Goal: Task Accomplishment & Management: Manage account settings

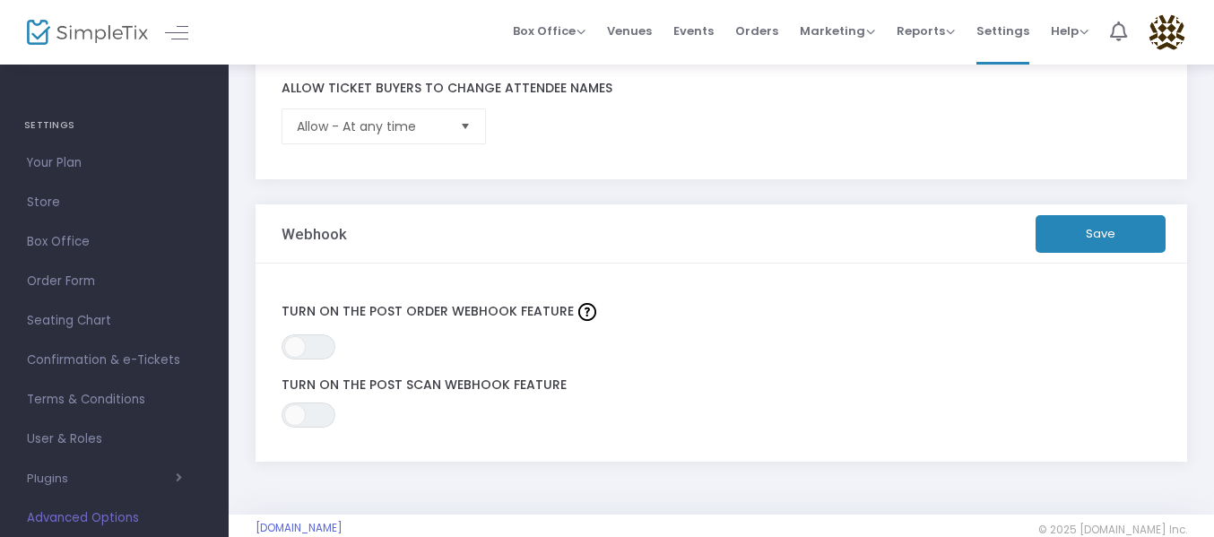
scroll to position [751, 0]
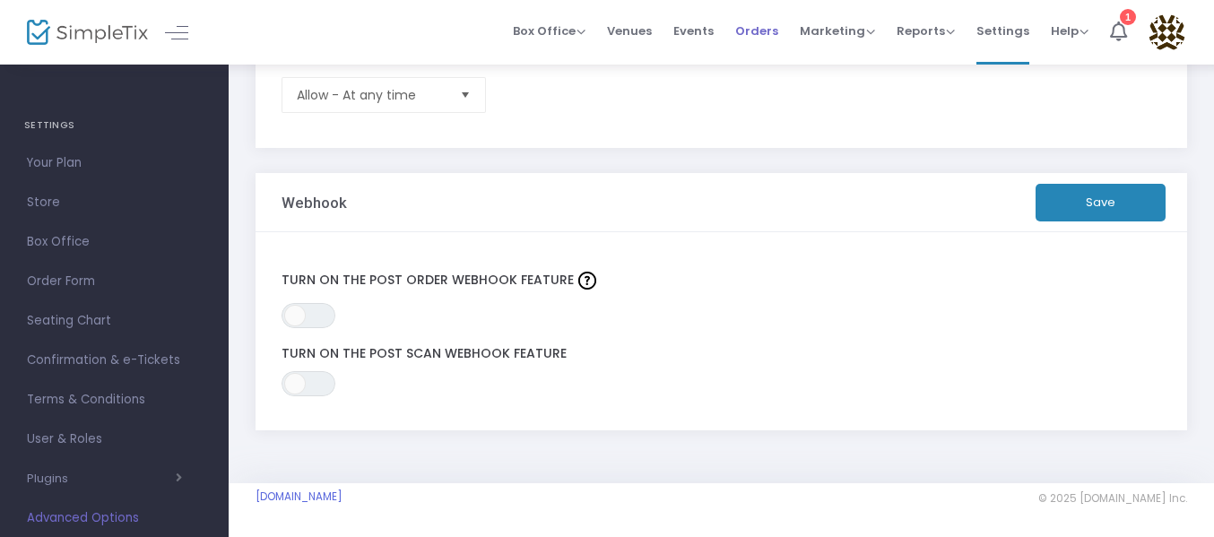
click at [757, 32] on span "Orders" at bounding box center [756, 31] width 43 height 46
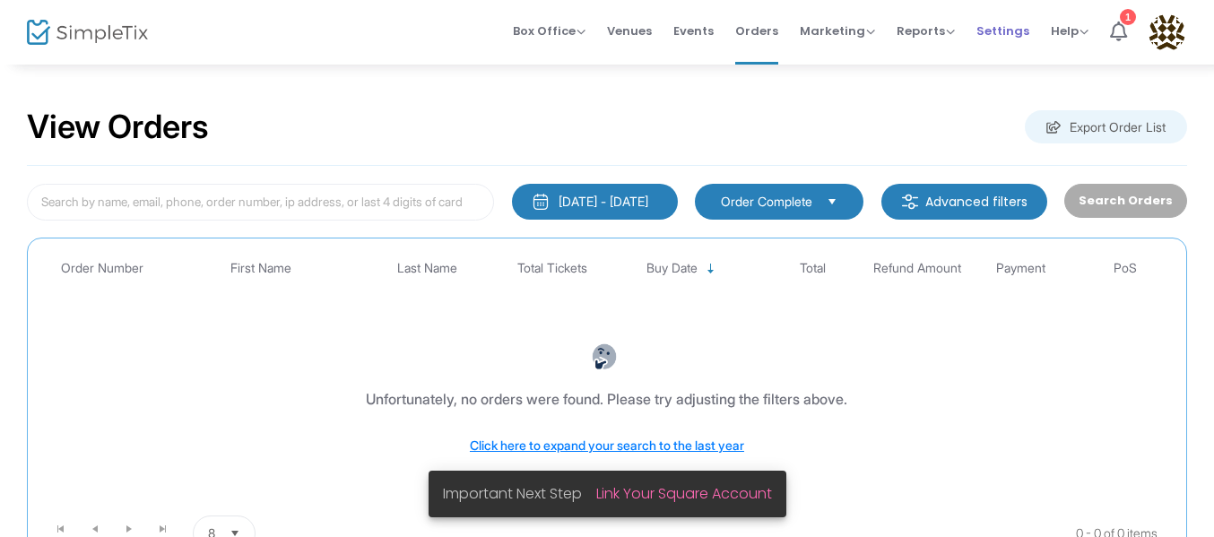
click at [1001, 37] on span "Settings" at bounding box center [1003, 31] width 53 height 46
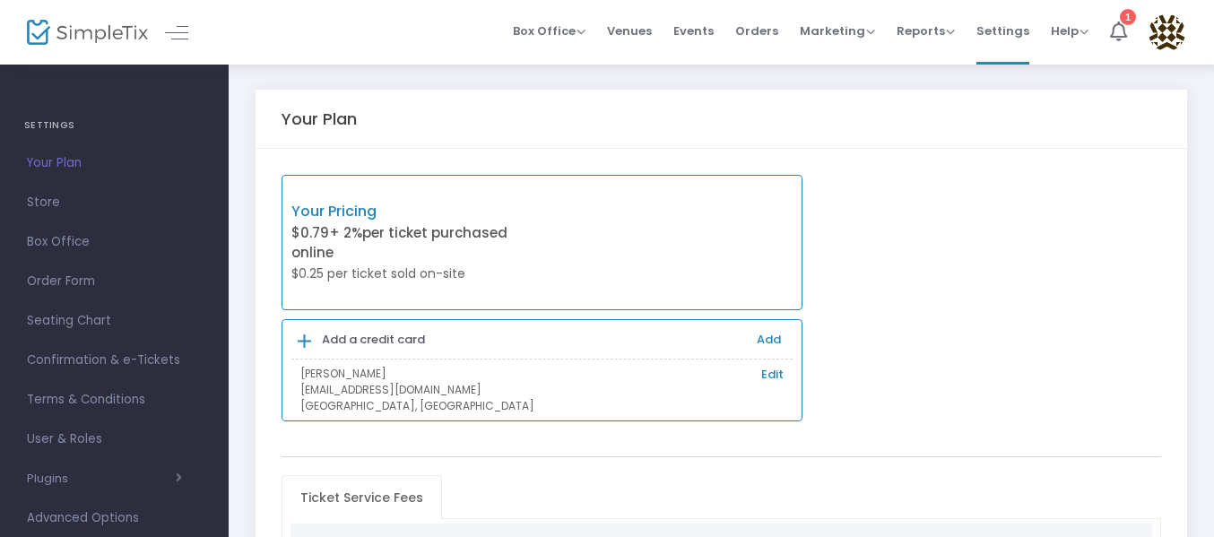
click at [1171, 31] on img at bounding box center [1167, 32] width 37 height 37
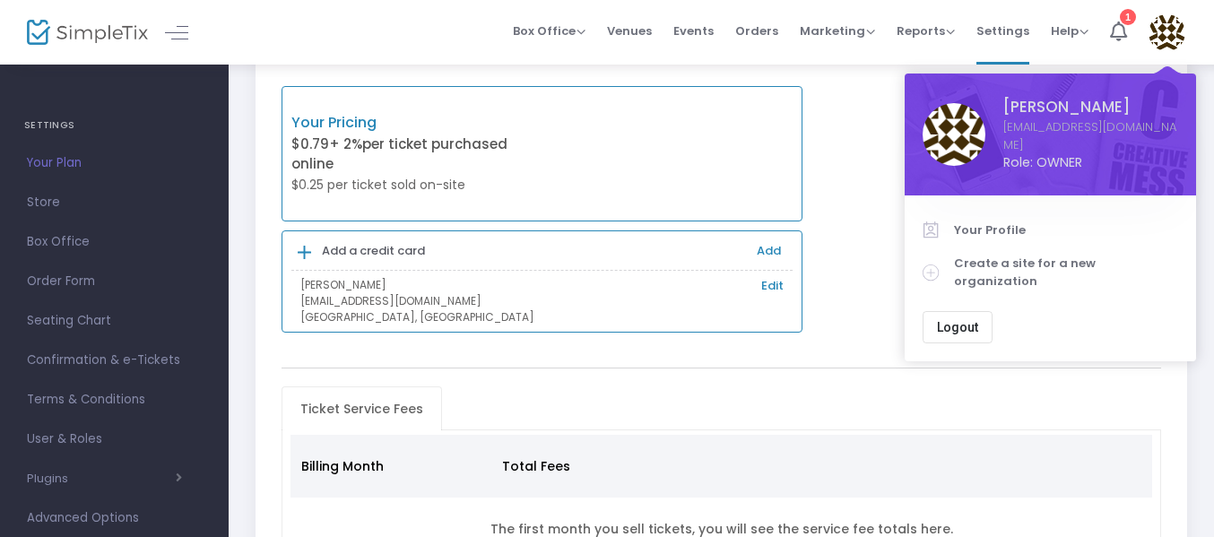
scroll to position [90, 0]
click at [830, 31] on span "Marketing" at bounding box center [837, 30] width 75 height 17
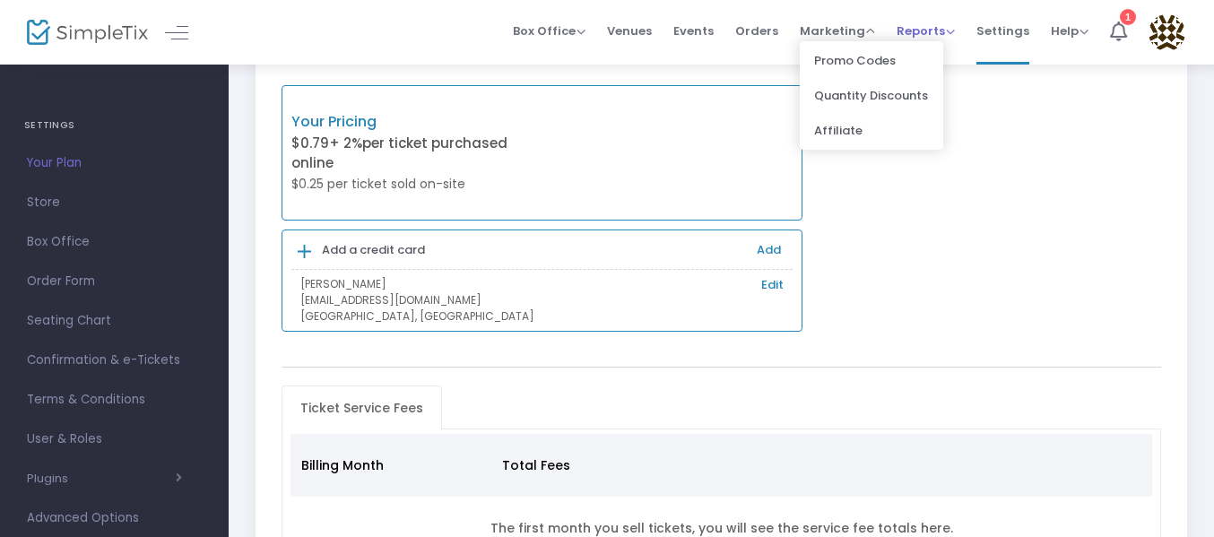
click at [932, 30] on span "Reports" at bounding box center [926, 30] width 58 height 17
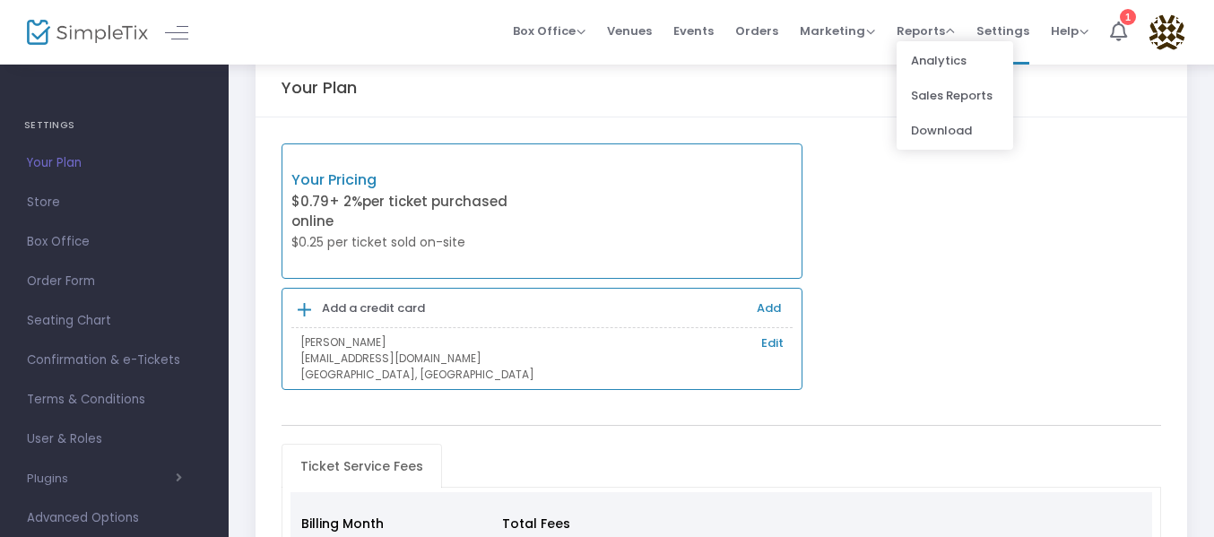
scroll to position [0, 0]
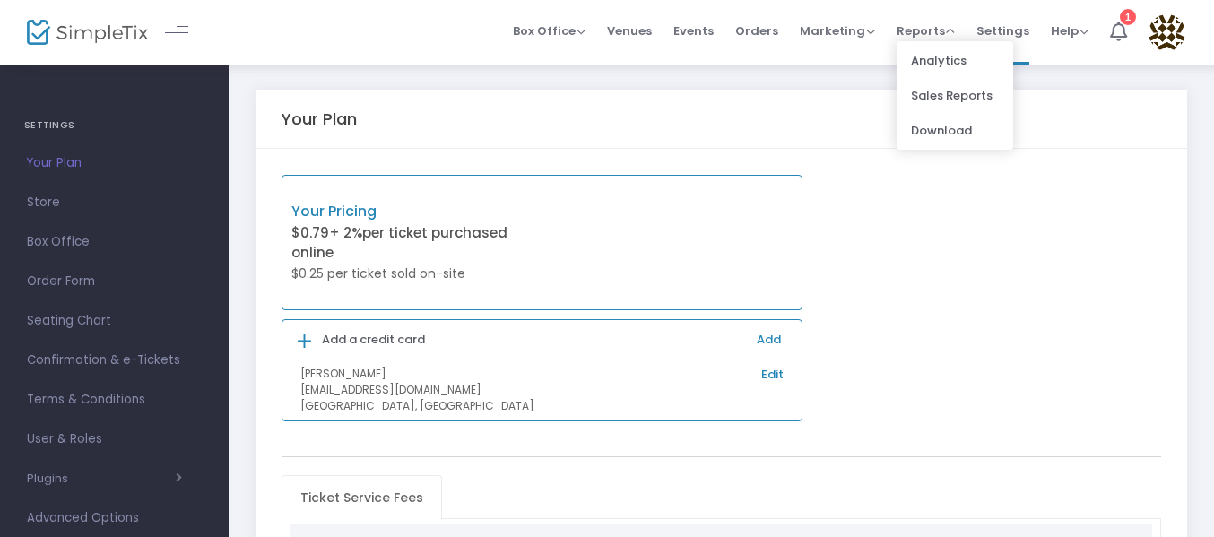
click at [888, 246] on div "Your Pricing $0.79 + 2% per ticket purchased online $0.25 per ticket sold on-si…" at bounding box center [722, 299] width 898 height 248
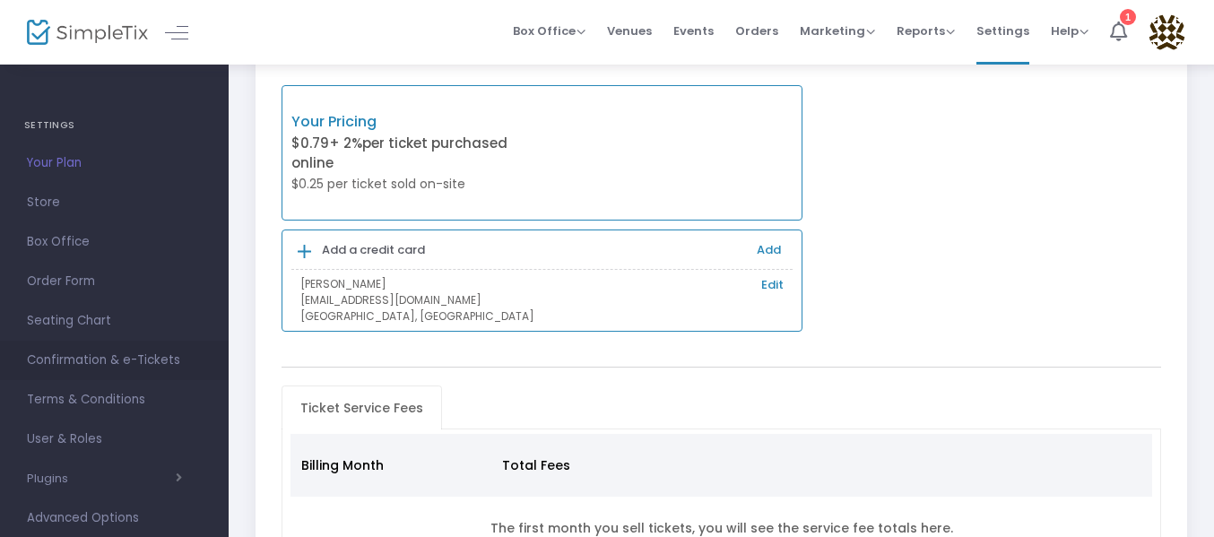
scroll to position [179, 0]
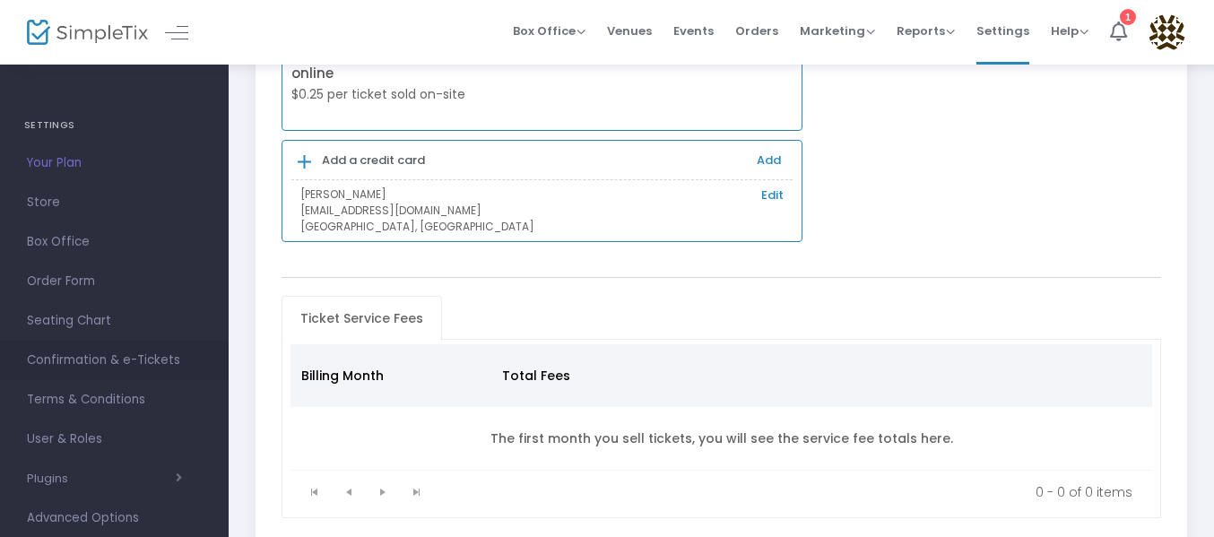
click at [161, 360] on span "Confirmation & e-Tickets" at bounding box center [114, 360] width 175 height 23
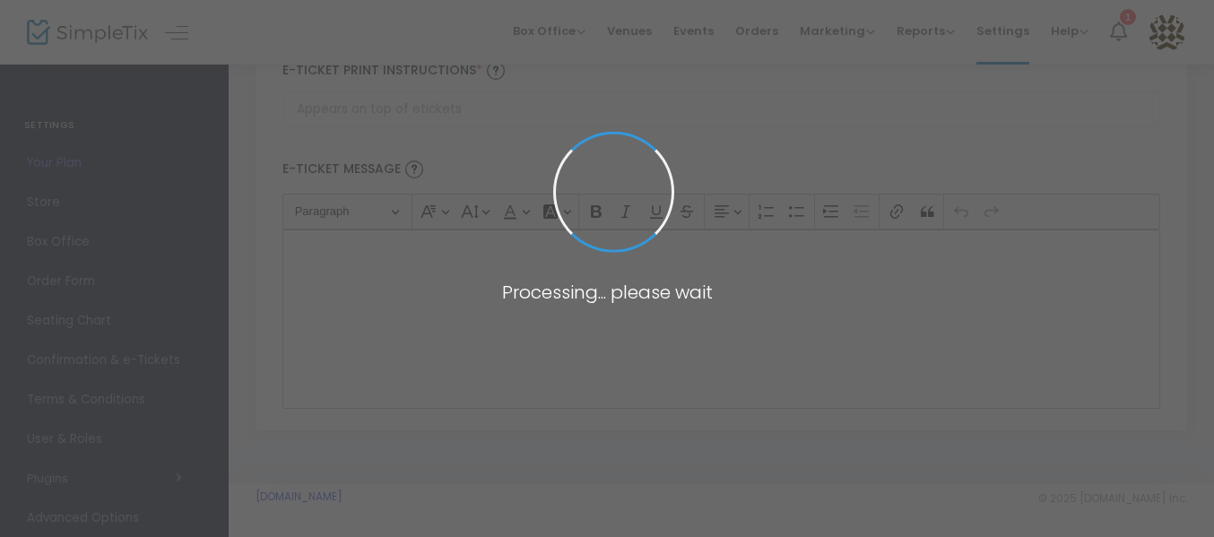
type input "[EMAIL_ADDRESS][DOMAIN_NAME]"
type input "Print and bring this ticket with you"
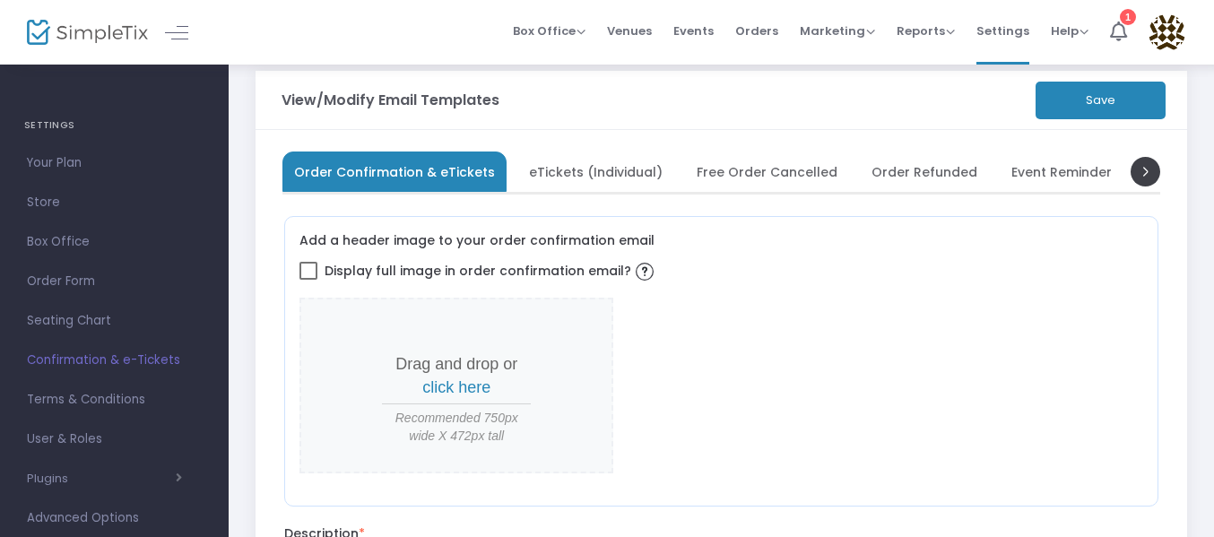
scroll to position [18, 0]
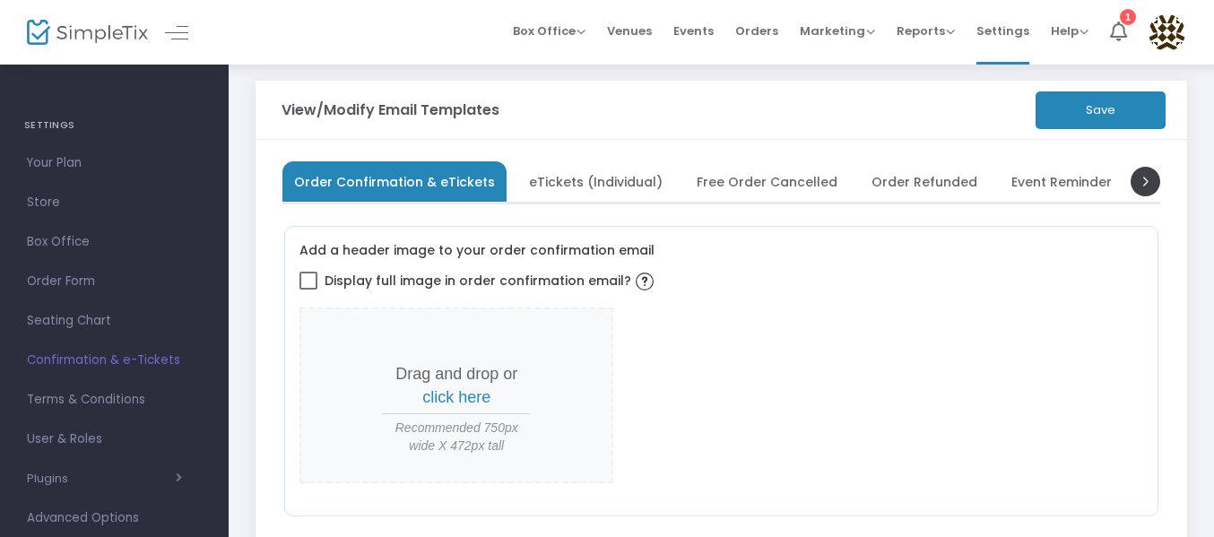
click at [618, 181] on span "eTickets (Individual)" at bounding box center [596, 182] width 134 height 10
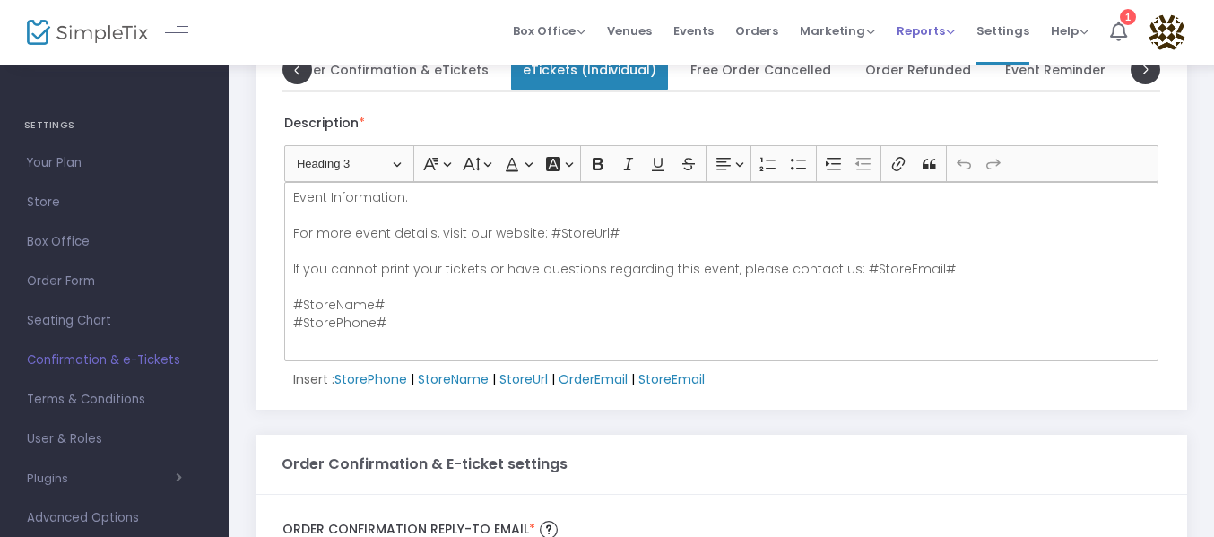
scroll to position [161, 0]
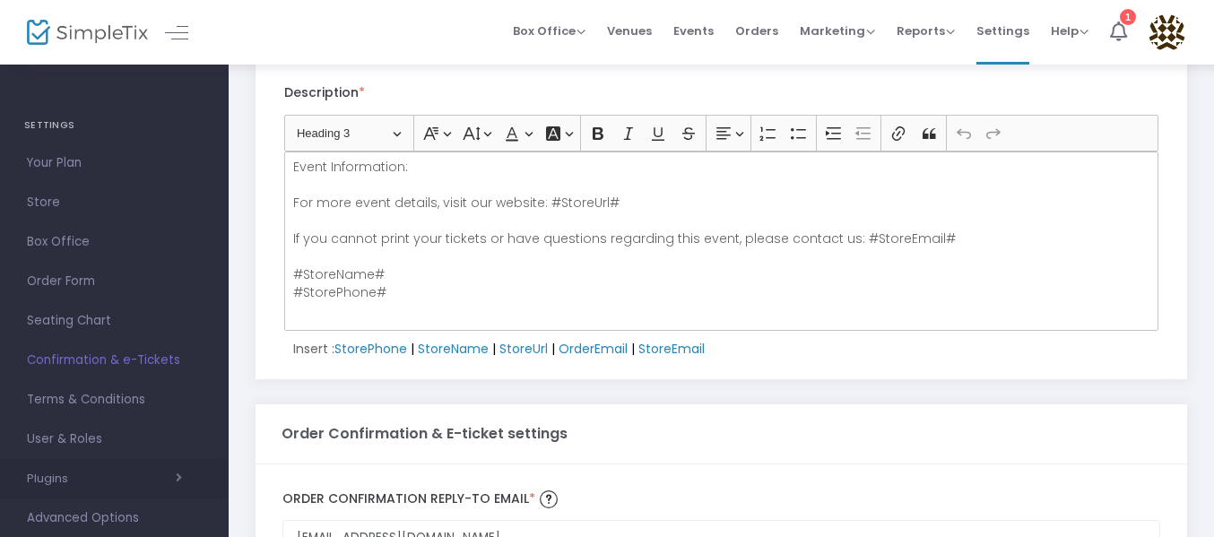
click at [84, 474] on span "button" at bounding box center [125, 478] width 114 height 17
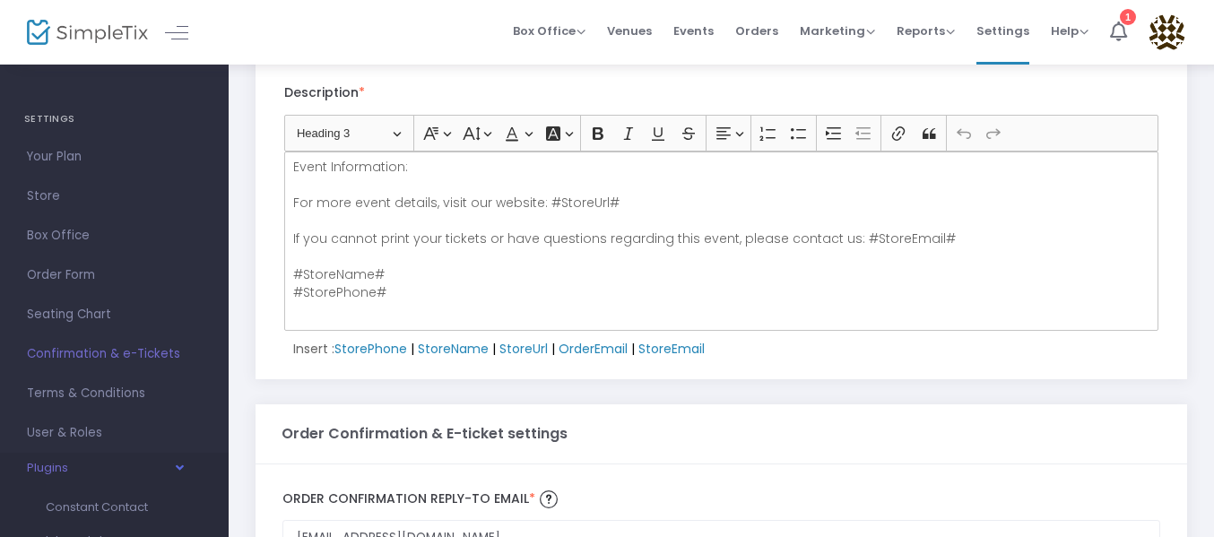
scroll to position [0, 0]
click at [70, 204] on span "Store" at bounding box center [114, 202] width 175 height 23
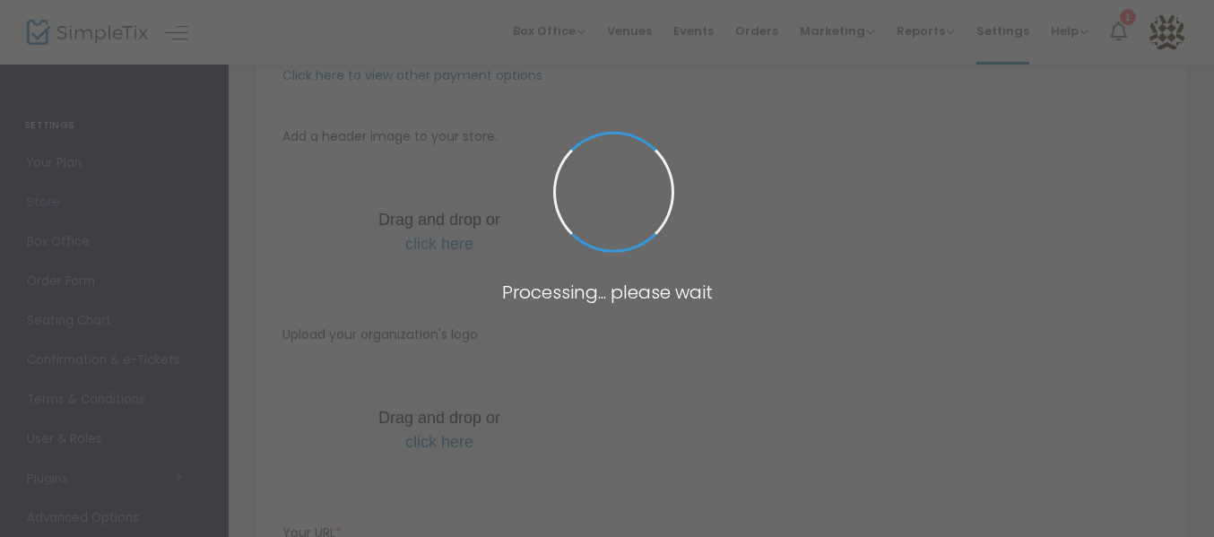
type input "https://GTT"
type input "GT"
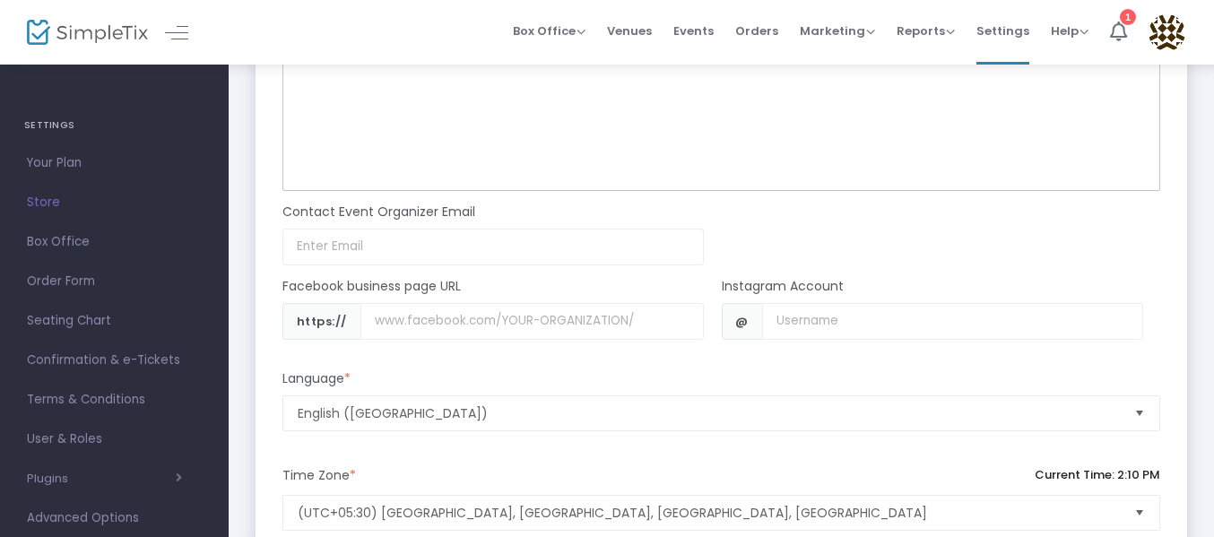
scroll to position [1565, 0]
